Goal: Task Accomplishment & Management: Complete application form

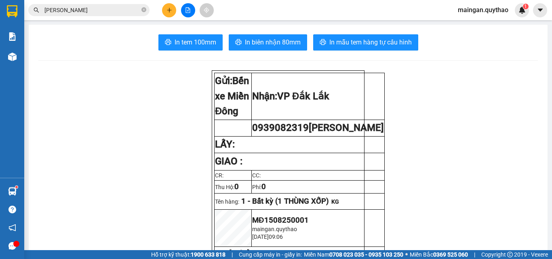
click at [528, 21] on main "In tem 100mm In biên nhận 80mm In mẫu tem hàng tự cấu hình Gửi: Bến xe Miền Đô…" at bounding box center [276, 125] width 552 height 250
click at [170, 9] on icon "plus" at bounding box center [169, 10] width 6 height 6
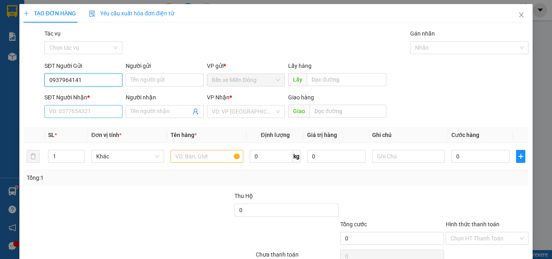
type input "0937964141"
click at [97, 117] on input "SĐT Người Nhận *" at bounding box center [83, 111] width 78 height 13
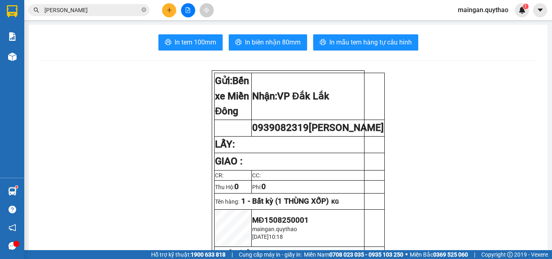
click at [162, 10] on button at bounding box center [169, 10] width 14 height 14
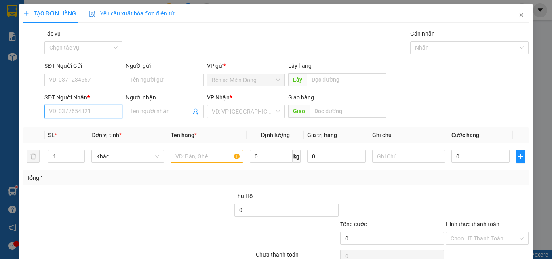
click at [97, 109] on input "SĐT Người Nhận *" at bounding box center [83, 111] width 78 height 13
drag, startPoint x: 69, startPoint y: 128, endPoint x: 78, endPoint y: 77, distance: 51.3
click at [69, 126] on div "0932162389" at bounding box center [82, 127] width 67 height 9
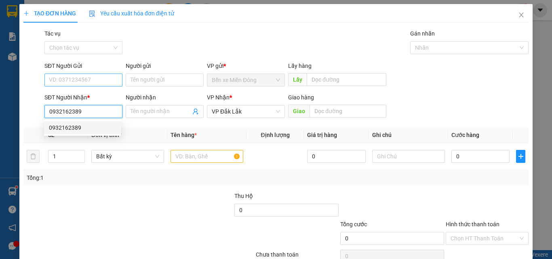
type input "0932162389"
drag, startPoint x: 78, startPoint y: 79, endPoint x: 91, endPoint y: 114, distance: 37.4
click at [79, 81] on input "SĐT Người Gửi" at bounding box center [83, 80] width 78 height 13
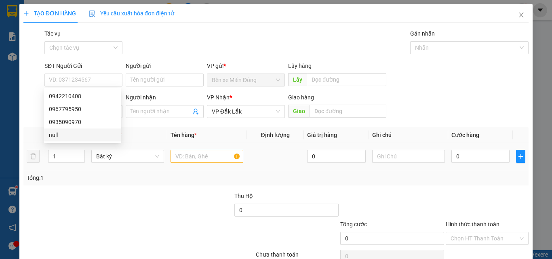
click at [208, 165] on td at bounding box center [206, 156] width 79 height 27
click at [208, 160] on input "text" at bounding box center [206, 156] width 73 height 13
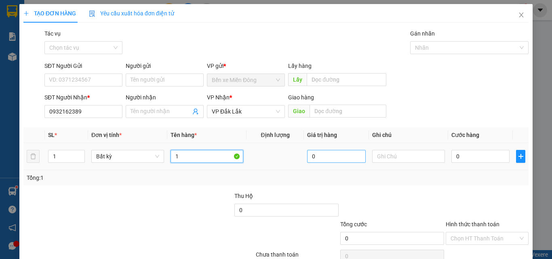
type input "1"
type input "0"
click at [235, 157] on input "1" at bounding box center [206, 156] width 73 height 13
type input "1 1 THÙNG"
click at [480, 166] on td "0" at bounding box center [480, 156] width 65 height 27
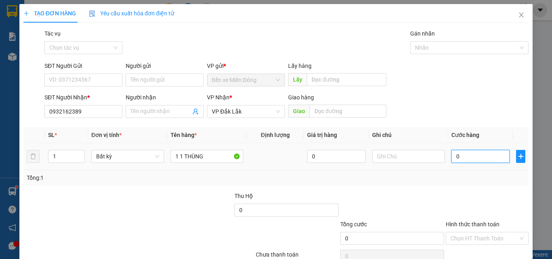
click at [480, 158] on input "0" at bounding box center [480, 156] width 58 height 13
type input "8"
type input "80"
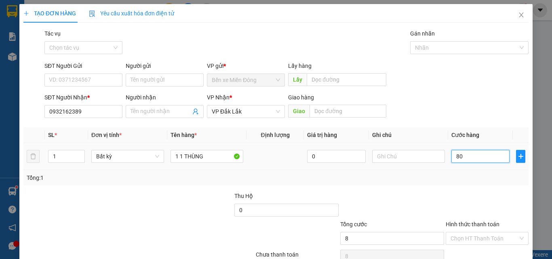
type input "80"
drag, startPoint x: 467, startPoint y: 162, endPoint x: 464, endPoint y: 203, distance: 41.4
click at [467, 163] on div "80" at bounding box center [480, 156] width 58 height 16
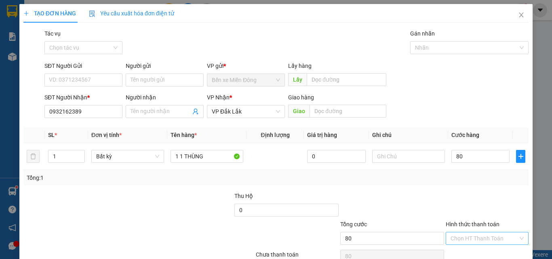
click at [471, 241] on input "Hình thức thanh toán" at bounding box center [483, 238] width 67 height 12
type input "80.000"
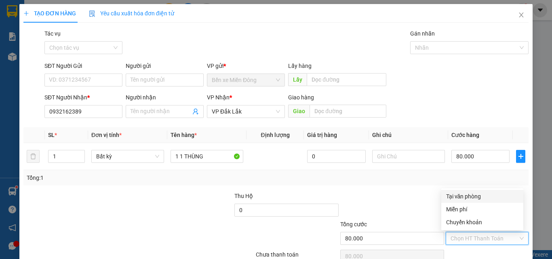
click at [474, 199] on div "Tại văn phòng" at bounding box center [482, 196] width 72 height 9
type input "0"
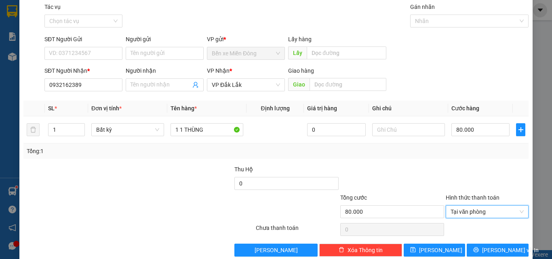
scroll to position [40, 0]
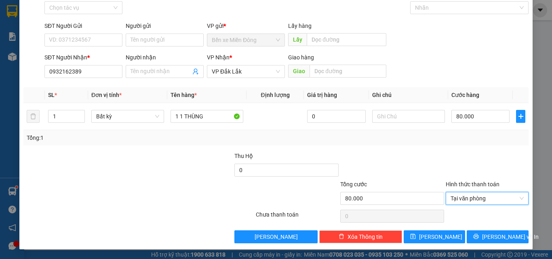
drag, startPoint x: 480, startPoint y: 223, endPoint x: 481, endPoint y: 228, distance: 5.1
click at [480, 224] on div at bounding box center [487, 216] width 84 height 16
click at [483, 234] on button "[PERSON_NAME] và In" at bounding box center [498, 236] width 62 height 13
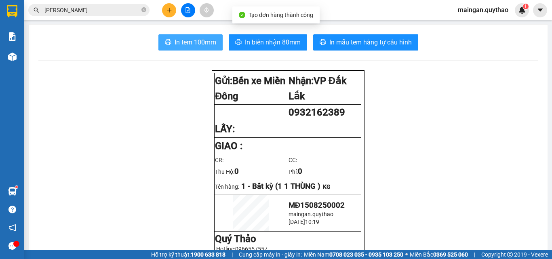
drag, startPoint x: 198, startPoint y: 41, endPoint x: 209, endPoint y: 46, distance: 12.1
click at [199, 42] on span "In tem 100mm" at bounding box center [196, 42] width 42 height 10
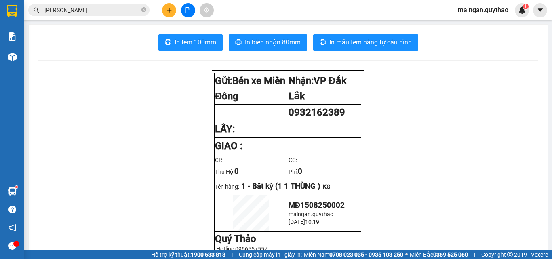
click at [298, 40] on button "In biên nhận 80mm" at bounding box center [268, 42] width 78 height 16
click at [168, 13] on icon "plus" at bounding box center [169, 10] width 6 height 6
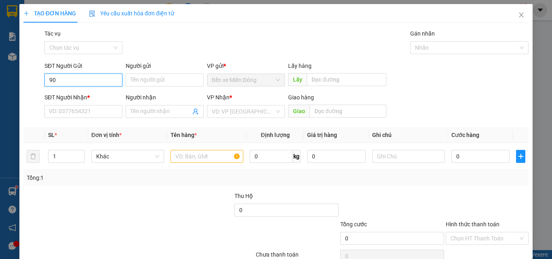
type input "9"
type input "1900633138"
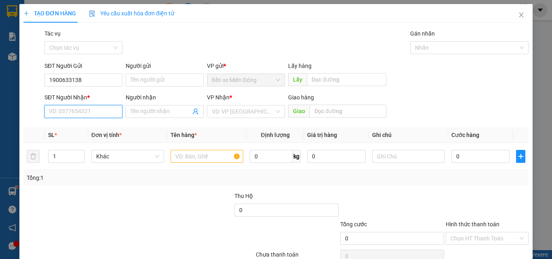
click at [78, 111] on input "SĐT Người Nhận *" at bounding box center [83, 111] width 78 height 13
click at [76, 109] on input "097" at bounding box center [83, 111] width 78 height 13
click at [58, 114] on input "097192917" at bounding box center [83, 111] width 78 height 13
type input "0972192917"
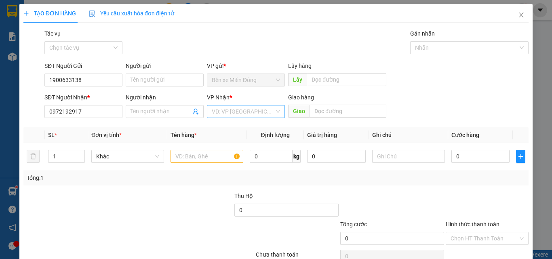
click at [248, 110] on input "search" at bounding box center [243, 111] width 63 height 12
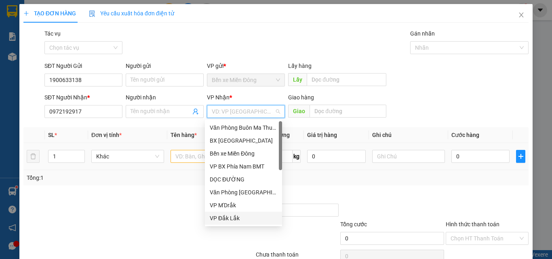
drag, startPoint x: 238, startPoint y: 218, endPoint x: 171, endPoint y: 167, distance: 84.5
click at [236, 219] on div "VP Đắk Lắk" at bounding box center [243, 218] width 67 height 9
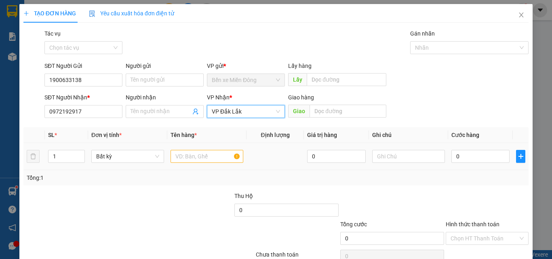
click at [197, 149] on div at bounding box center [206, 156] width 73 height 16
click at [197, 154] on input "text" at bounding box center [206, 156] width 73 height 13
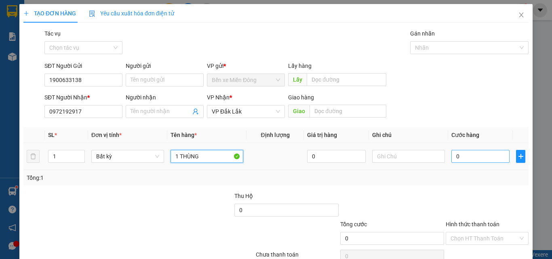
type input "1 THÙNG"
click at [456, 153] on input "0" at bounding box center [480, 156] width 58 height 13
type input "05"
type input "5"
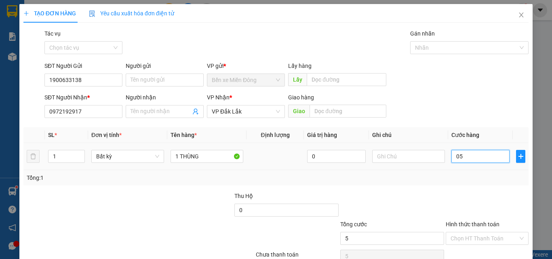
type input "050"
type input "50"
type input "50.000"
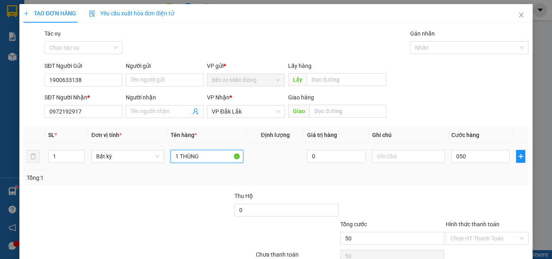
type input "50.000"
click at [213, 156] on input "1 THÙNG" at bounding box center [206, 156] width 73 height 13
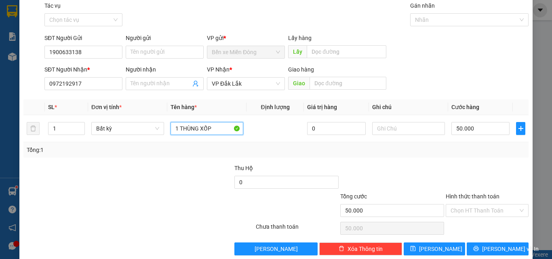
scroll to position [40, 0]
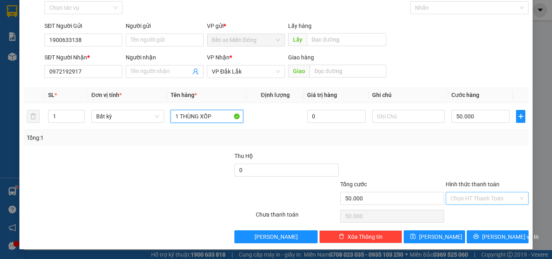
type input "1 THÙNG XỐP"
click at [450, 200] on input "Hình thức thanh toán" at bounding box center [483, 198] width 67 height 12
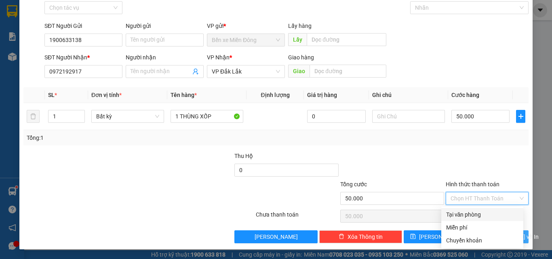
drag, startPoint x: 469, startPoint y: 210, endPoint x: 498, endPoint y: 232, distance: 36.9
click at [470, 211] on div "Tại văn phòng" at bounding box center [482, 214] width 72 height 9
type input "0"
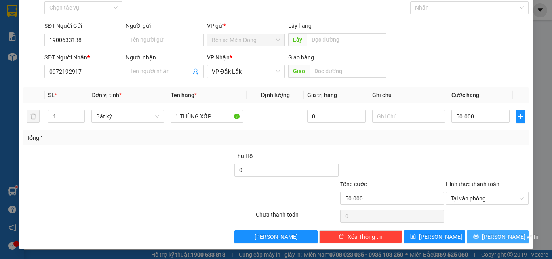
click at [502, 234] on span "[PERSON_NAME] và In" at bounding box center [510, 236] width 57 height 9
click at [502, 234] on div "Transit Pickup Surcharge Ids Transit Deliver Surcharge Ids Transit Deliver Surc…" at bounding box center [275, 116] width 505 height 254
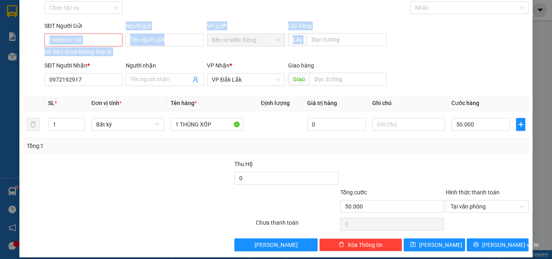
drag, startPoint x: 87, startPoint y: 32, endPoint x: 11, endPoint y: 112, distance: 109.7
click at [6, 105] on div "TẠO ĐƠN HÀNG Yêu cầu xuất hóa đơn điện tử Transit Pickup Surcharge Ids Transit …" at bounding box center [276, 129] width 552 height 259
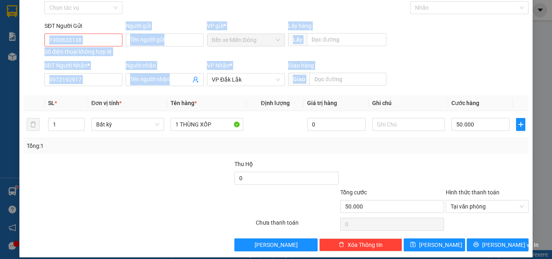
click at [102, 42] on input "1900633138" at bounding box center [83, 40] width 78 height 13
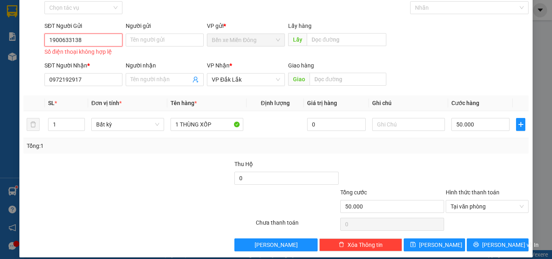
drag, startPoint x: 102, startPoint y: 43, endPoint x: 0, endPoint y: 74, distance: 106.6
click at [0, 74] on div "TẠO ĐƠN HÀNG Yêu cầu xuất hóa đơn điện tử Transit Pickup Surcharge Ids Transit …" at bounding box center [276, 129] width 552 height 259
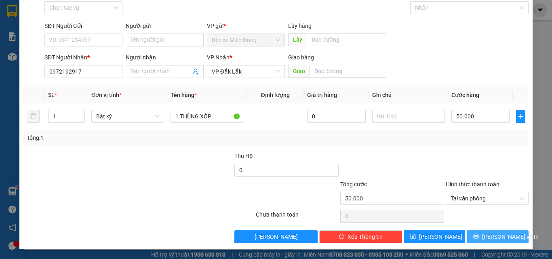
click at [488, 234] on span "[PERSON_NAME] và In" at bounding box center [510, 236] width 57 height 9
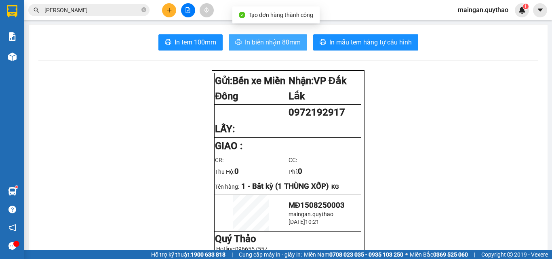
click at [259, 49] on button "In biên nhận 80mm" at bounding box center [268, 42] width 78 height 16
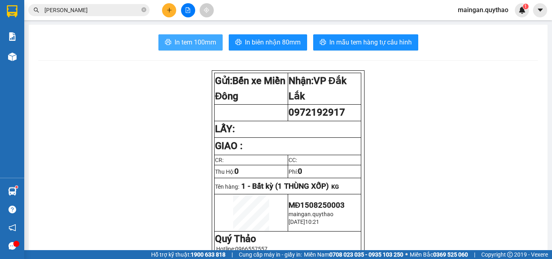
click at [158, 41] on button "In tem 100mm" at bounding box center [190, 42] width 64 height 16
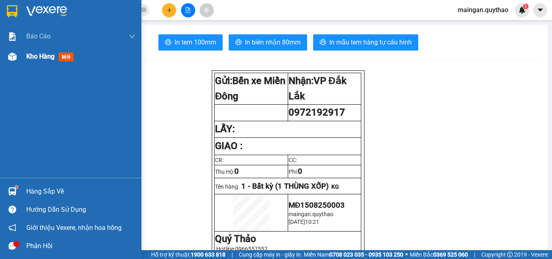
click at [33, 56] on span "Kho hàng" at bounding box center [40, 57] width 28 height 8
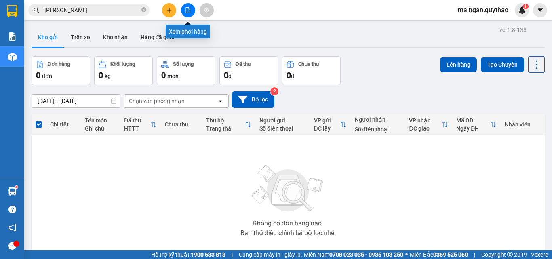
click at [186, 7] on button at bounding box center [188, 10] width 14 height 14
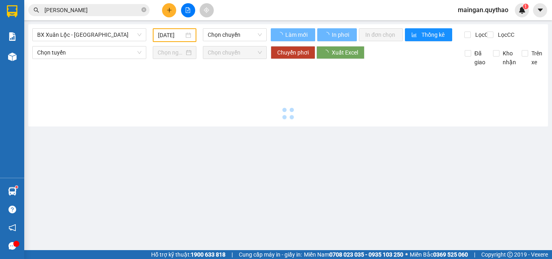
type input "[DATE]"
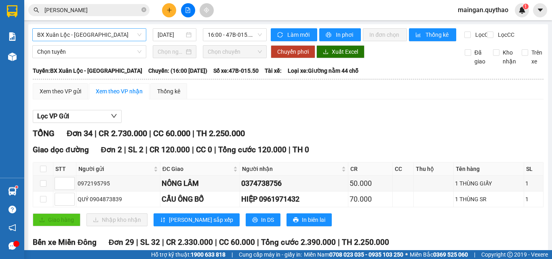
drag, startPoint x: 101, startPoint y: 45, endPoint x: 110, endPoint y: 36, distance: 13.1
click at [102, 41] on div "BX Xuân Lộc - [GEOGRAPHIC_DATA] [DATE] 16:00 - 47B-015.50" at bounding box center [149, 34] width 234 height 13
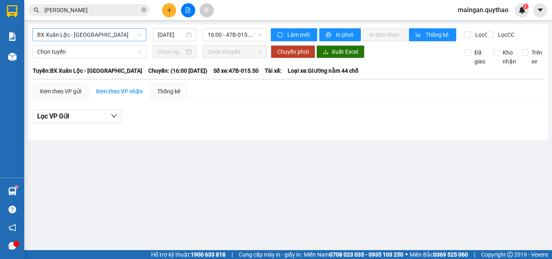
drag, startPoint x: 110, startPoint y: 36, endPoint x: 103, endPoint y: 40, distance: 8.4
click at [110, 36] on span "BX Xuân Lộc - [GEOGRAPHIC_DATA]" at bounding box center [89, 35] width 104 height 12
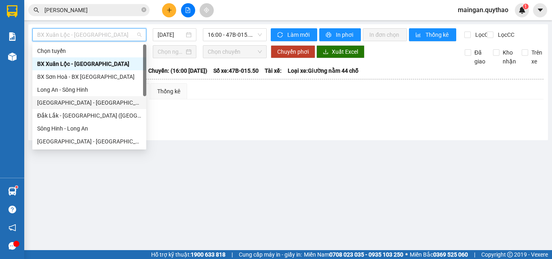
click at [91, 108] on div "[GEOGRAPHIC_DATA] - [GEOGRAPHIC_DATA] ([GEOGRAPHIC_DATA] mới)" at bounding box center [89, 102] width 114 height 13
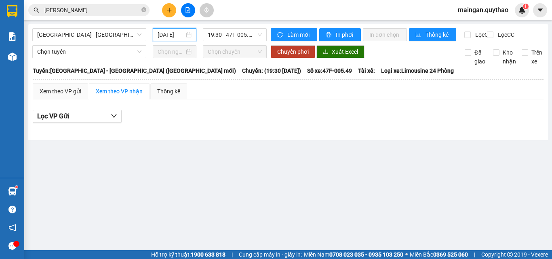
drag, startPoint x: 163, startPoint y: 34, endPoint x: 170, endPoint y: 45, distance: 12.7
click at [164, 36] on input "[DATE]" at bounding box center [171, 34] width 27 height 9
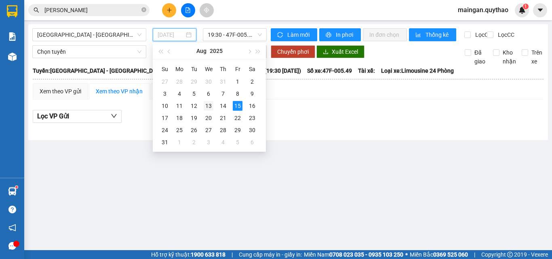
click at [210, 103] on div "13" at bounding box center [209, 106] width 10 height 10
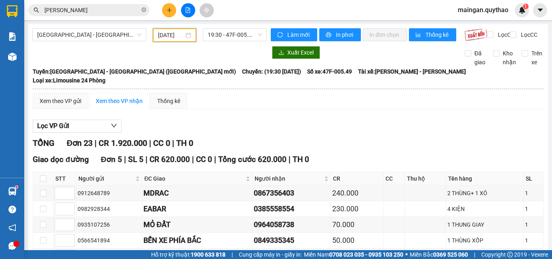
drag, startPoint x: 176, startPoint y: 38, endPoint x: 182, endPoint y: 65, distance: 27.8
click at [175, 39] on input "[DATE]" at bounding box center [171, 35] width 26 height 9
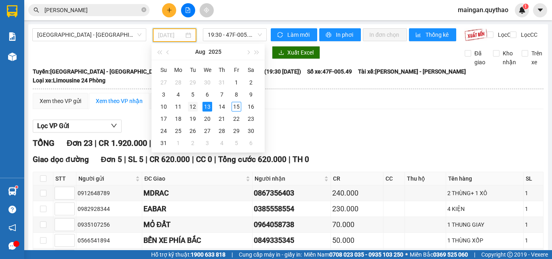
click at [196, 109] on div "12" at bounding box center [193, 107] width 10 height 10
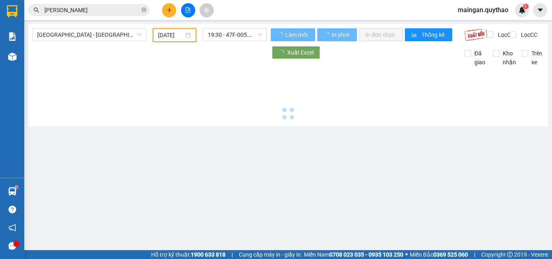
type input "[DATE]"
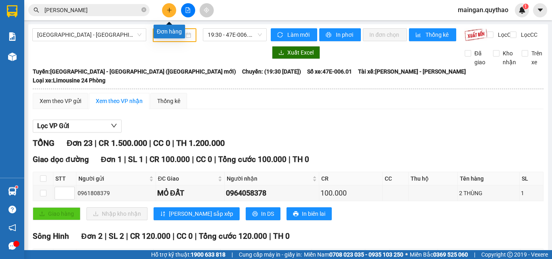
click at [167, 13] on button at bounding box center [169, 10] width 14 height 14
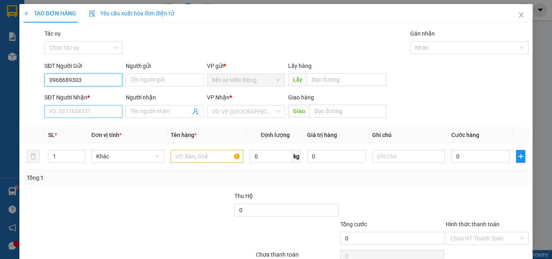
type input "0968689303"
click at [84, 106] on input "SĐT Người Nhận *" at bounding box center [83, 111] width 78 height 13
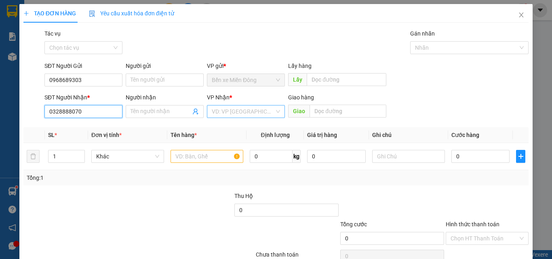
type input "0328888070"
click at [236, 114] on input "search" at bounding box center [243, 111] width 63 height 12
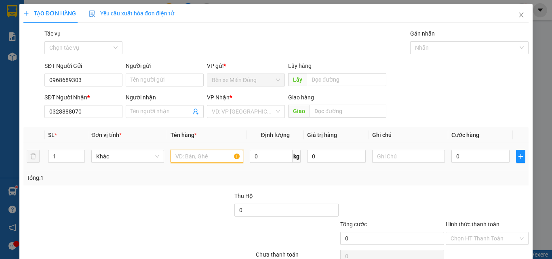
drag, startPoint x: 194, startPoint y: 156, endPoint x: 193, endPoint y: 160, distance: 4.5
click at [193, 160] on input "text" at bounding box center [206, 156] width 73 height 13
type input "5 THÙNG"
click at [456, 151] on input "0" at bounding box center [480, 156] width 58 height 13
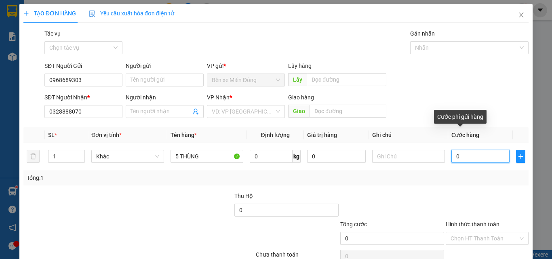
type input "02"
type input "2"
type input "023"
type input "23"
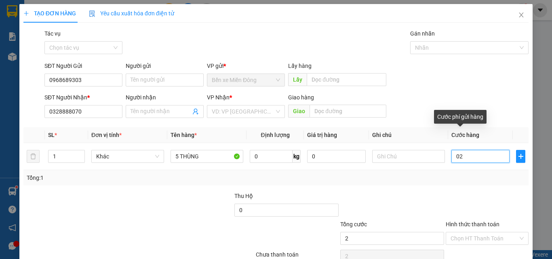
type input "23"
type input "0.230"
type input "230"
type input "230.000"
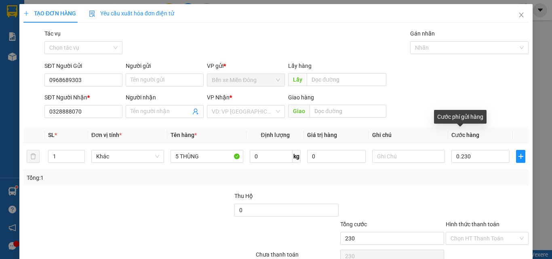
type input "230.000"
drag, startPoint x: 453, startPoint y: 211, endPoint x: 463, endPoint y: 225, distance: 17.5
click at [454, 211] on div at bounding box center [487, 205] width 84 height 28
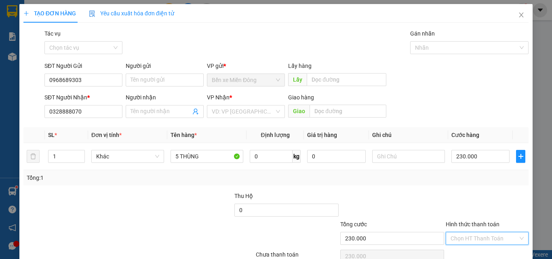
click at [475, 236] on input "Hình thức thanh toán" at bounding box center [483, 238] width 67 height 12
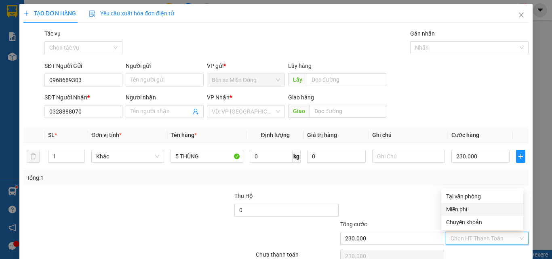
click at [476, 203] on div "Miễn phí" at bounding box center [482, 209] width 82 height 13
type input "0"
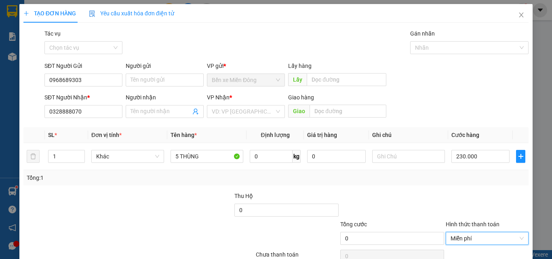
drag, startPoint x: 485, startPoint y: 244, endPoint x: 486, endPoint y: 226, distance: 17.8
click at [485, 244] on span "Miễn phí" at bounding box center [486, 238] width 73 height 12
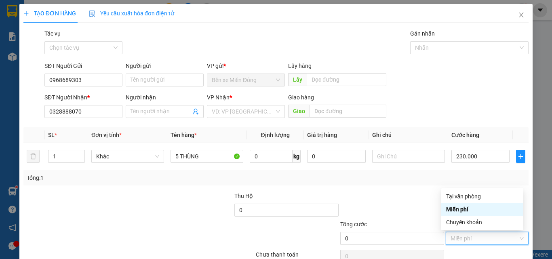
drag, startPoint x: 485, startPoint y: 208, endPoint x: 486, endPoint y: 198, distance: 10.6
click at [485, 207] on div "Miễn phí" at bounding box center [482, 209] width 72 height 9
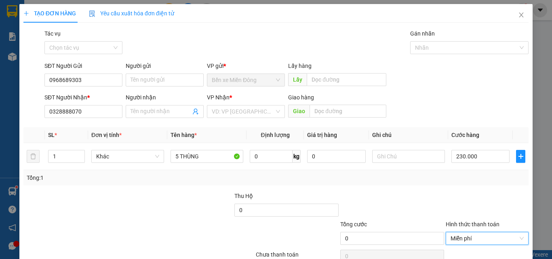
click at [475, 226] on label "Hình thức thanh toán" at bounding box center [473, 224] width 54 height 6
click at [475, 232] on input "Hình thức thanh toán" at bounding box center [483, 238] width 67 height 12
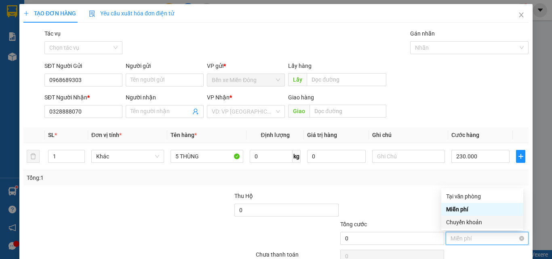
drag, startPoint x: 464, startPoint y: 240, endPoint x: 462, endPoint y: 193, distance: 46.5
click at [464, 240] on span "Miễn phí" at bounding box center [486, 238] width 73 height 12
click at [465, 196] on div "Tại văn phòng" at bounding box center [482, 196] width 72 height 9
type input "230.000"
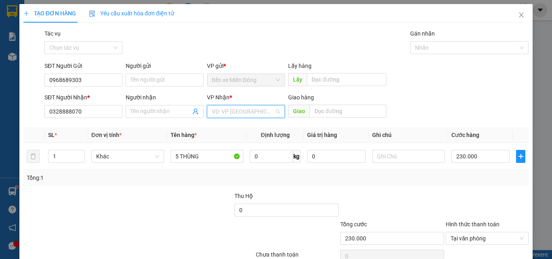
drag, startPoint x: 234, startPoint y: 111, endPoint x: 238, endPoint y: 115, distance: 4.9
click at [235, 111] on input "search" at bounding box center [243, 111] width 63 height 12
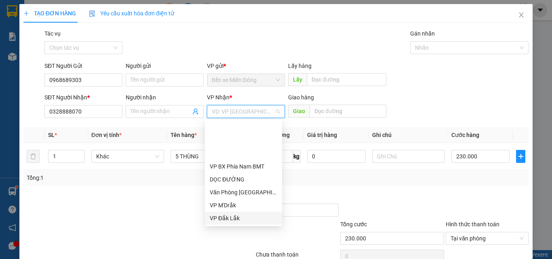
click at [234, 214] on div "VP Đắk Lắk" at bounding box center [243, 218] width 67 height 9
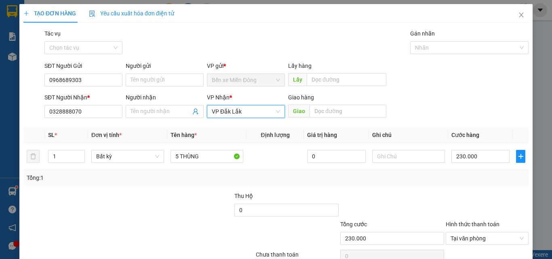
click at [254, 114] on span "VP Đắk Lắk" at bounding box center [246, 111] width 68 height 12
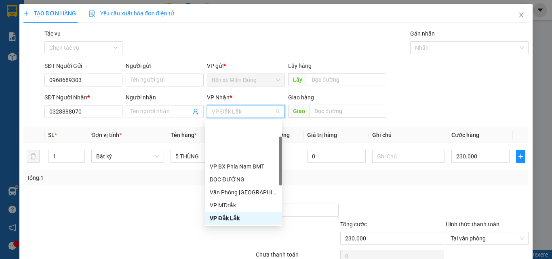
click at [242, 214] on div "VP Đắk Lắk" at bounding box center [243, 218] width 67 height 9
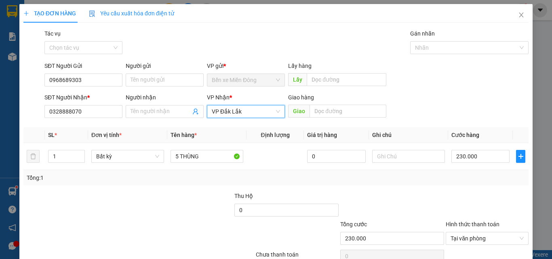
drag, startPoint x: 250, startPoint y: 112, endPoint x: 243, endPoint y: 160, distance: 48.6
click at [250, 113] on span "VP Đắk Lắk" at bounding box center [246, 111] width 68 height 12
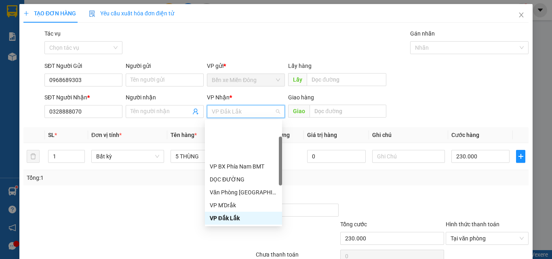
click at [238, 212] on div "VP Đắk Lắk" at bounding box center [243, 218] width 77 height 13
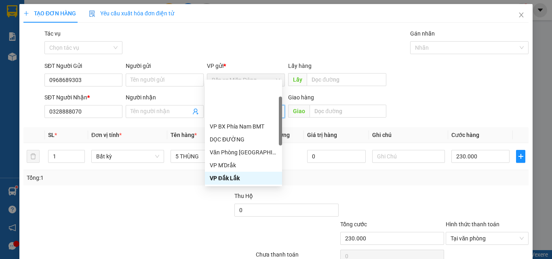
click at [416, 191] on div at bounding box center [391, 205] width 105 height 28
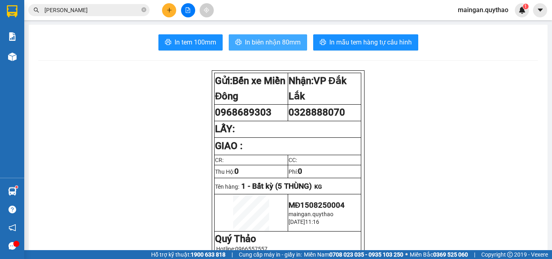
click at [240, 49] on button "In biên nhận 80mm" at bounding box center [268, 42] width 78 height 16
